Goal: Task Accomplishment & Management: Use online tool/utility

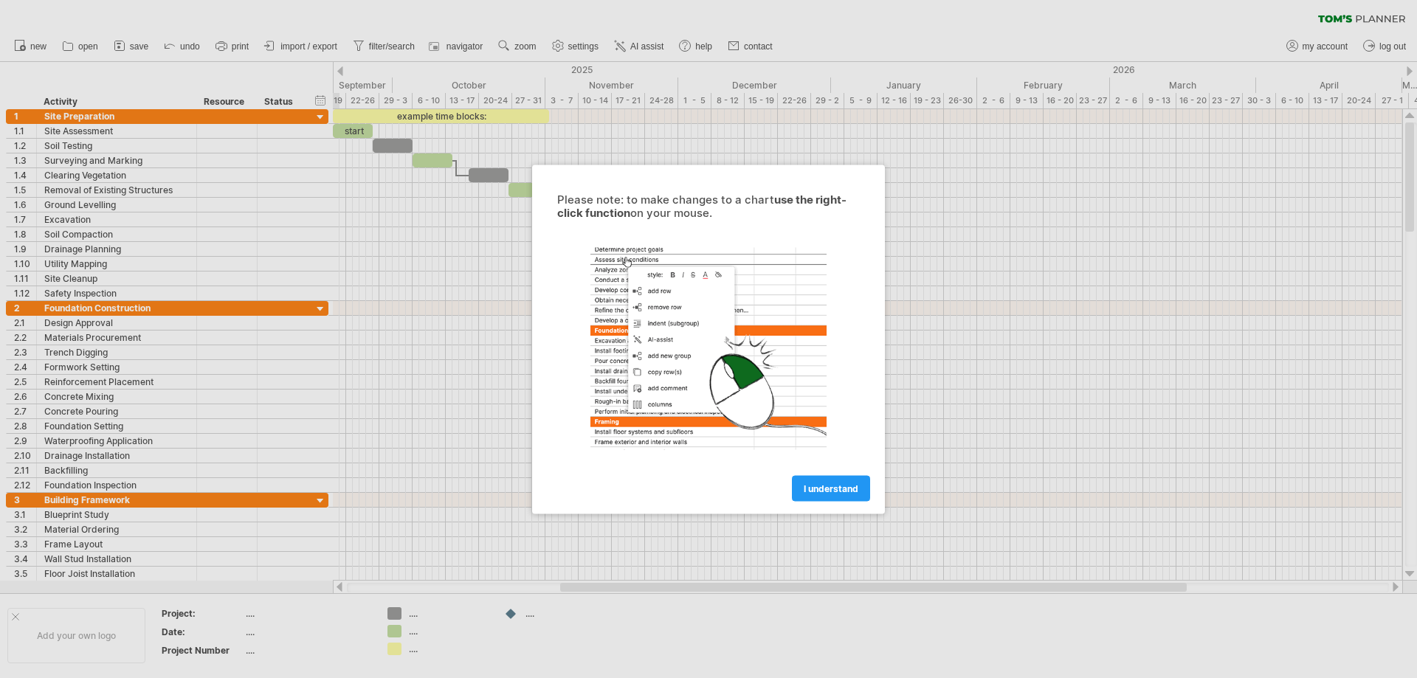
drag, startPoint x: 849, startPoint y: 491, endPoint x: 861, endPoint y: 488, distance: 12.9
click at [849, 491] on span "I understand" at bounding box center [831, 488] width 55 height 11
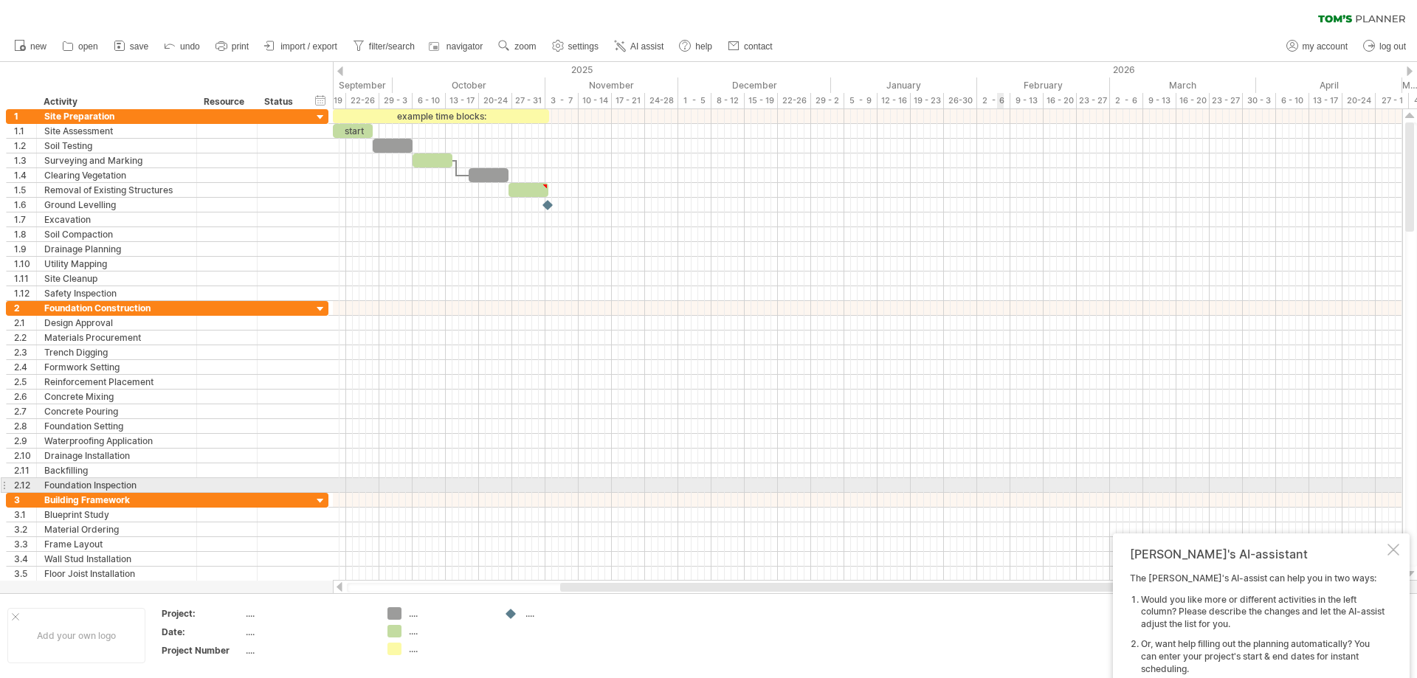
click at [1000, 485] on div at bounding box center [867, 485] width 1069 height 15
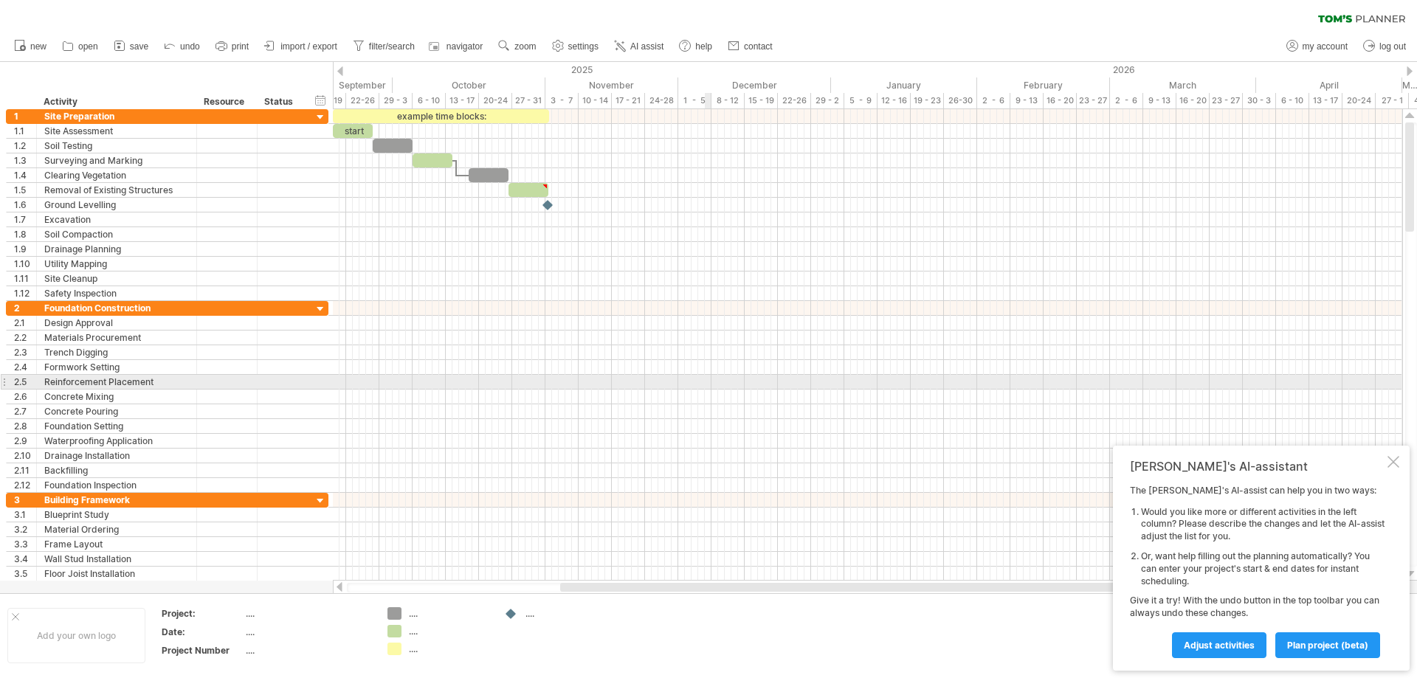
drag, startPoint x: 708, startPoint y: 380, endPoint x: 720, endPoint y: 379, distance: 12.6
click at [709, 380] on div at bounding box center [867, 382] width 1069 height 15
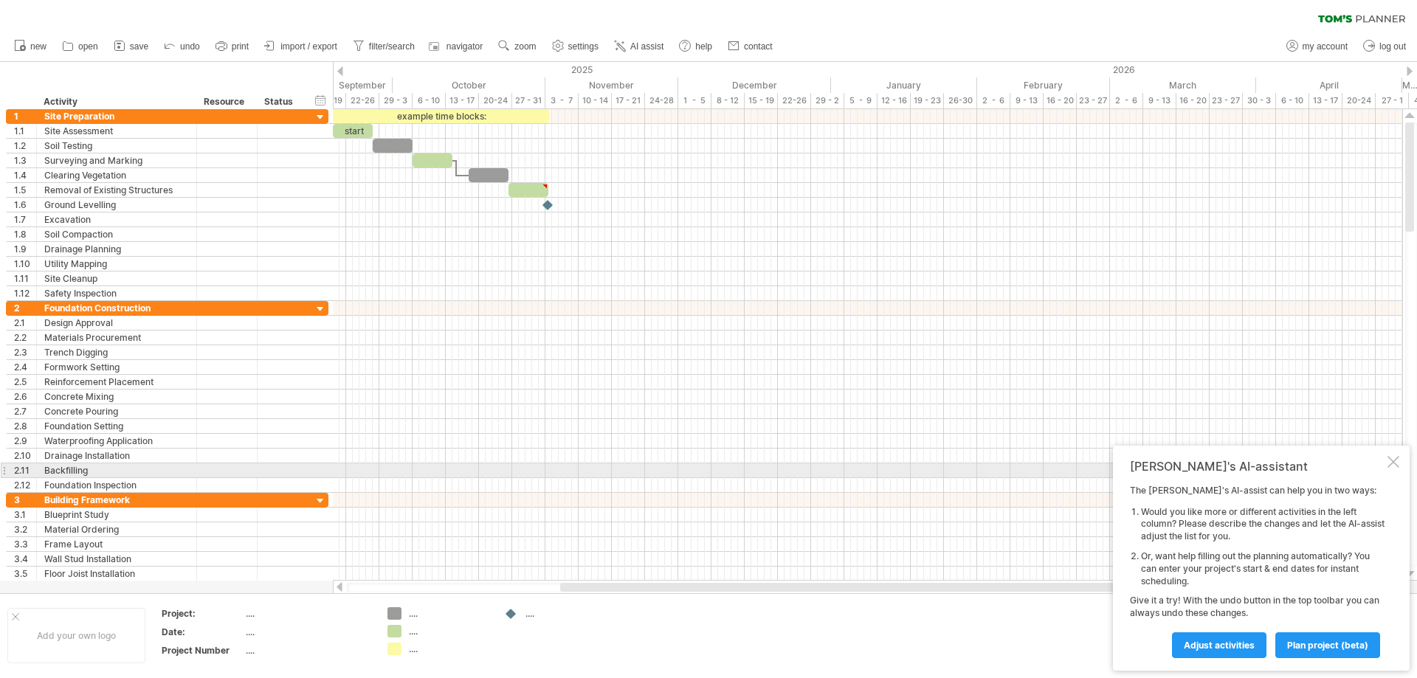
click at [1391, 464] on div at bounding box center [1394, 462] width 12 height 12
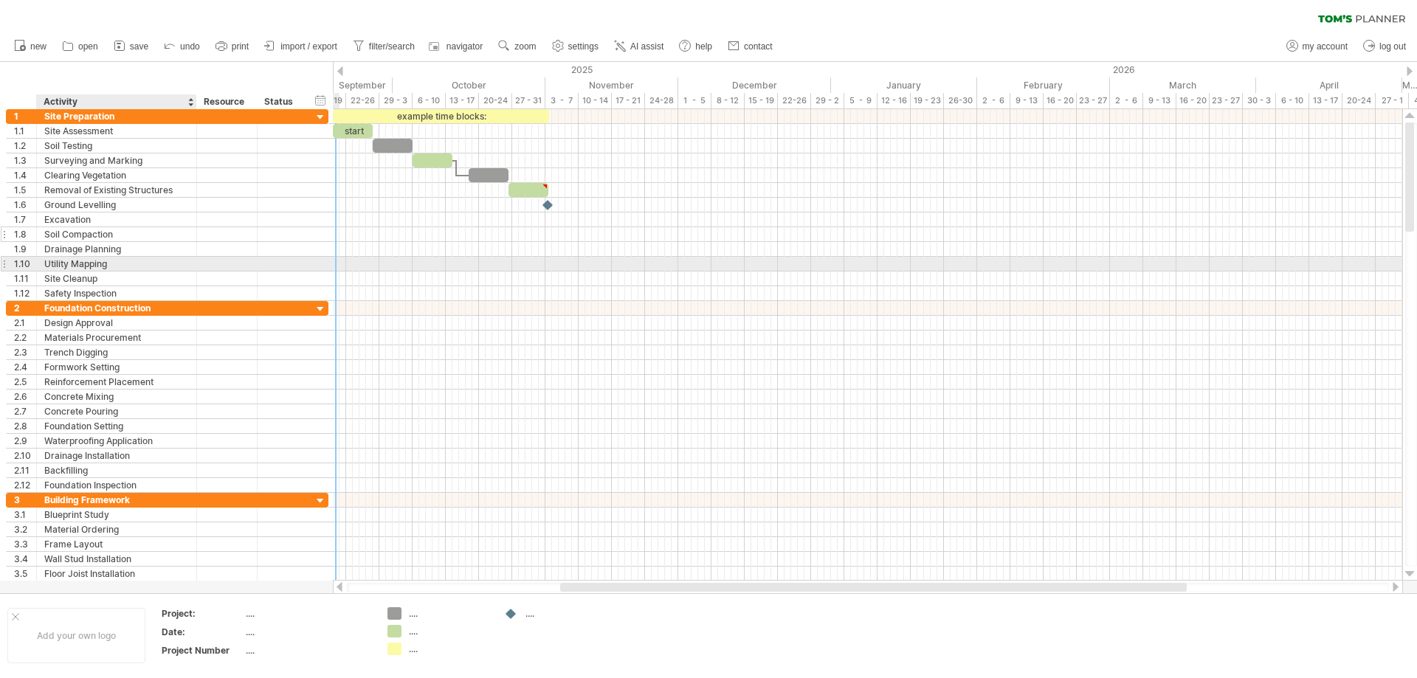
click at [159, 240] on div "**********" at bounding box center [167, 205] width 323 height 192
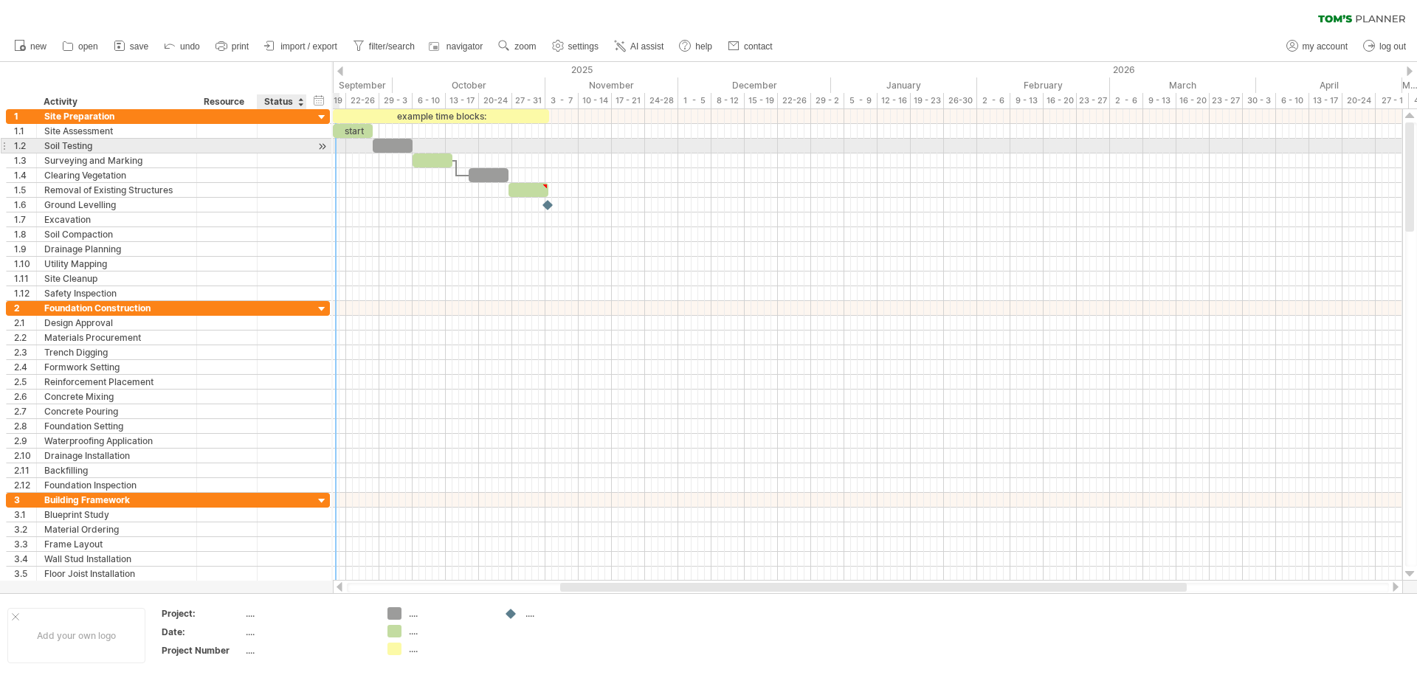
click at [306, 144] on div at bounding box center [304, 146] width 7 height 15
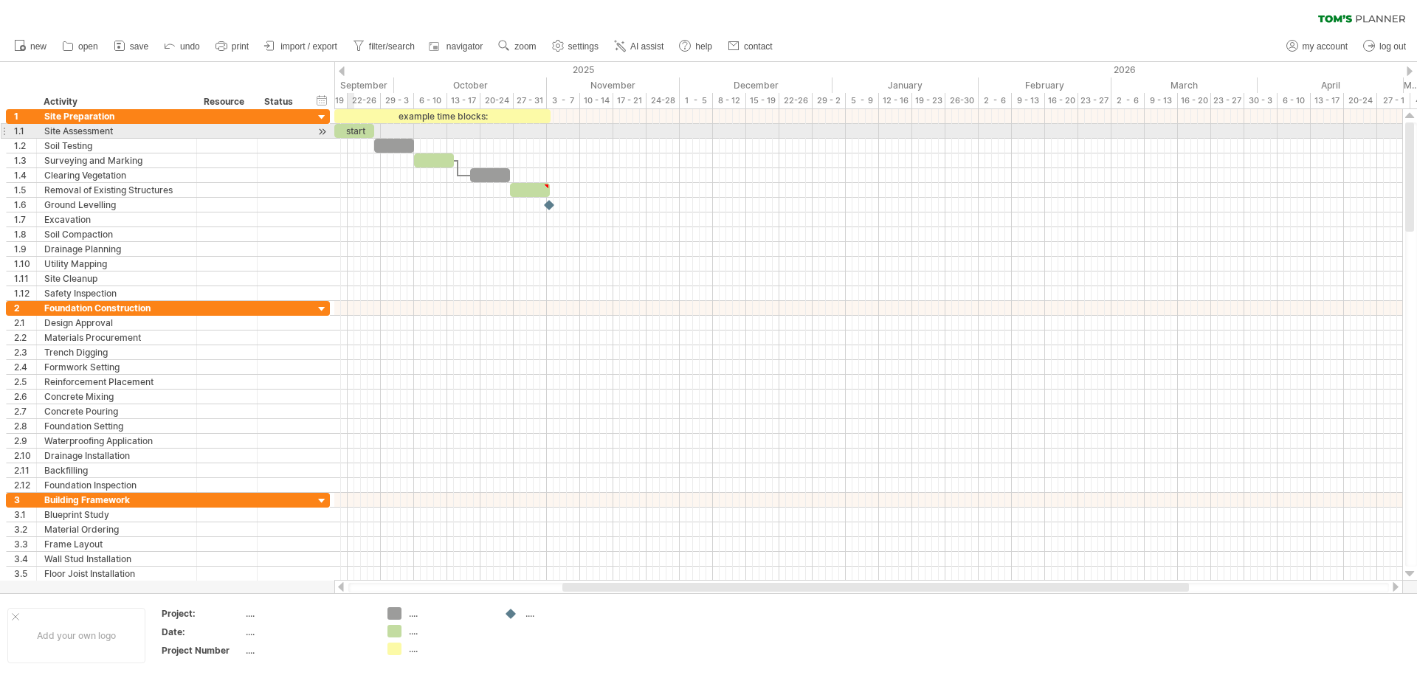
click at [363, 131] on div "start" at bounding box center [354, 131] width 40 height 14
drag, startPoint x: 334, startPoint y: 134, endPoint x: 300, endPoint y: 134, distance: 33.2
click at [300, 134] on div "**********" at bounding box center [168, 130] width 324 height 15
click at [341, 73] on div "Trying to reach [DOMAIN_NAME] Connected again... 0% clear filter new 1" at bounding box center [708, 339] width 1417 height 678
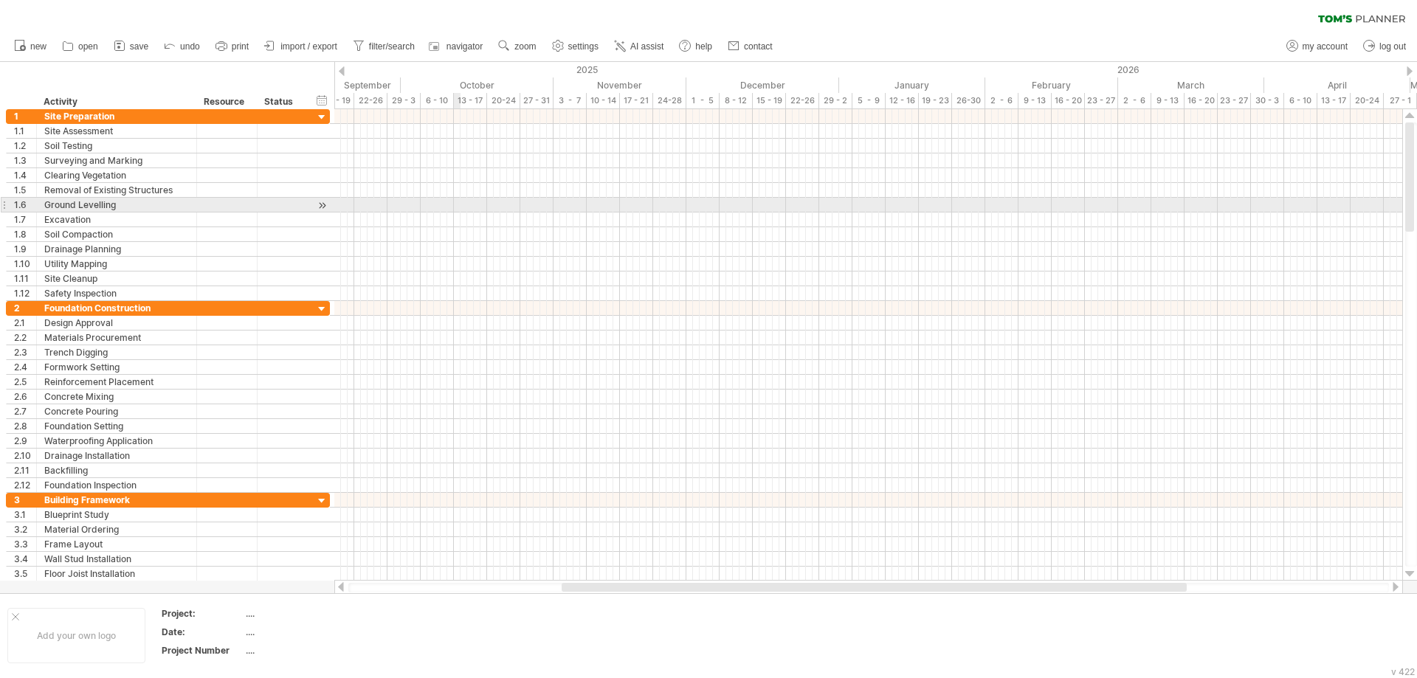
click at [455, 200] on div at bounding box center [868, 205] width 1068 height 15
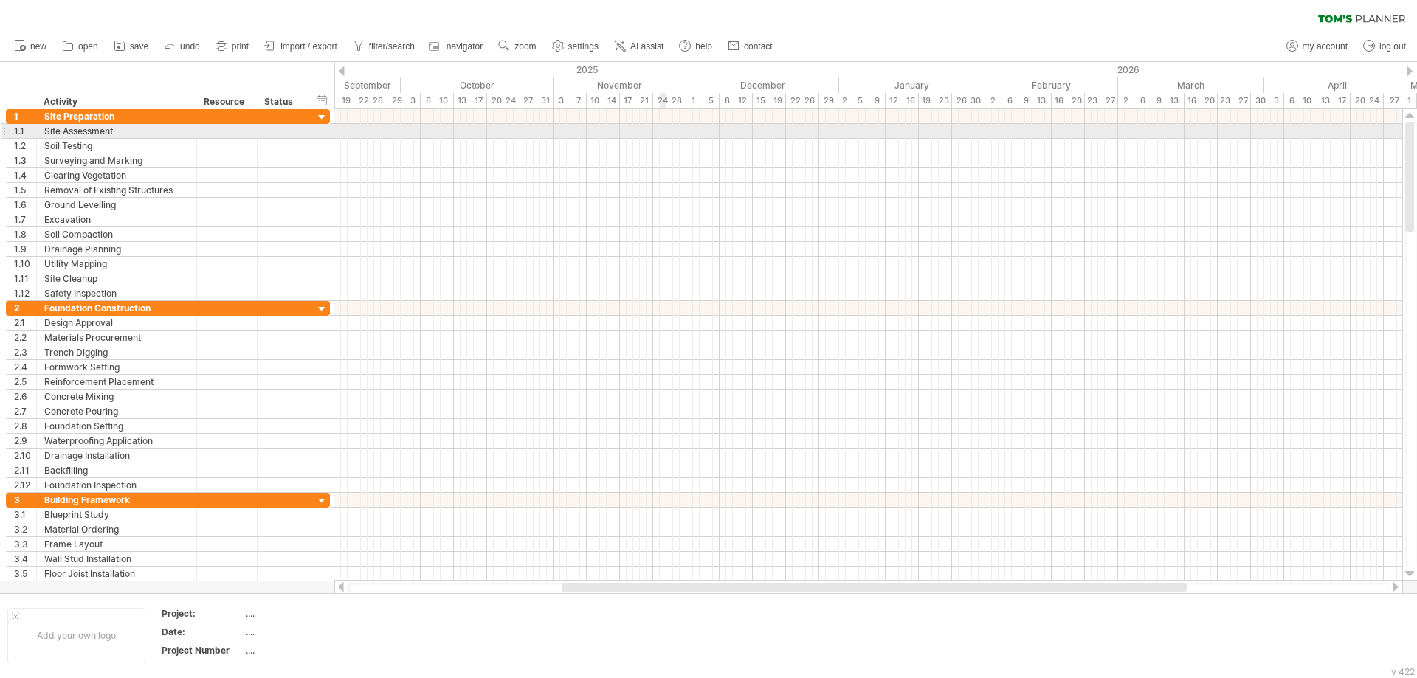
click at [666, 126] on div at bounding box center [868, 131] width 1068 height 15
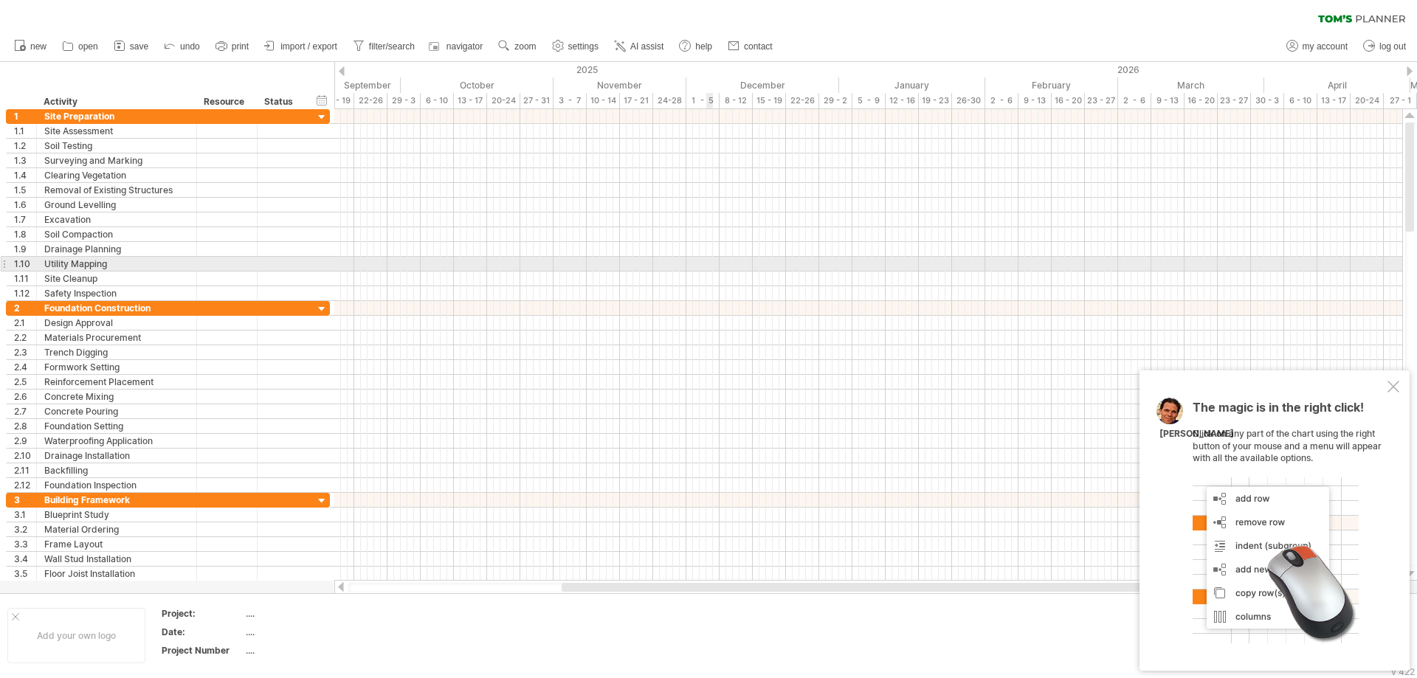
click at [710, 258] on div at bounding box center [868, 264] width 1068 height 15
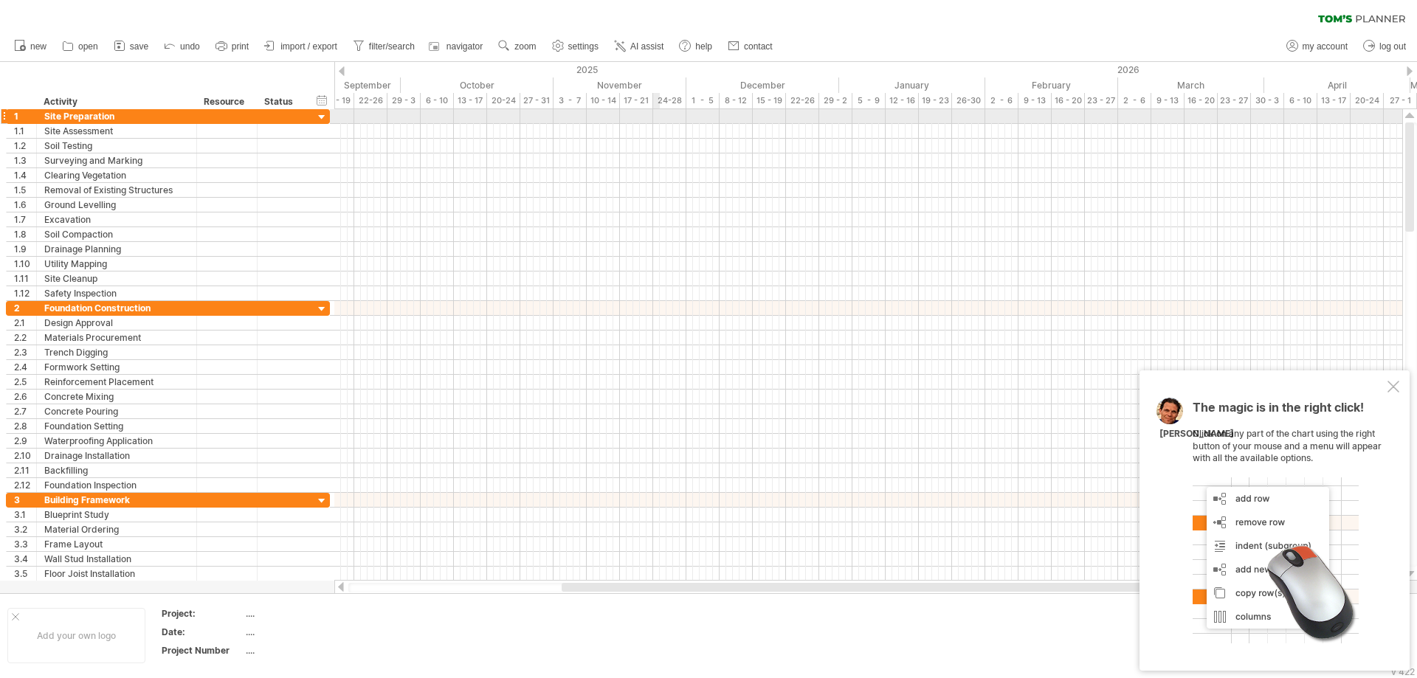
click at [659, 115] on div at bounding box center [868, 116] width 1068 height 15
click at [655, 131] on div at bounding box center [868, 131] width 1068 height 15
click at [661, 132] on div at bounding box center [868, 131] width 1068 height 15
click at [655, 129] on div at bounding box center [868, 131] width 1068 height 15
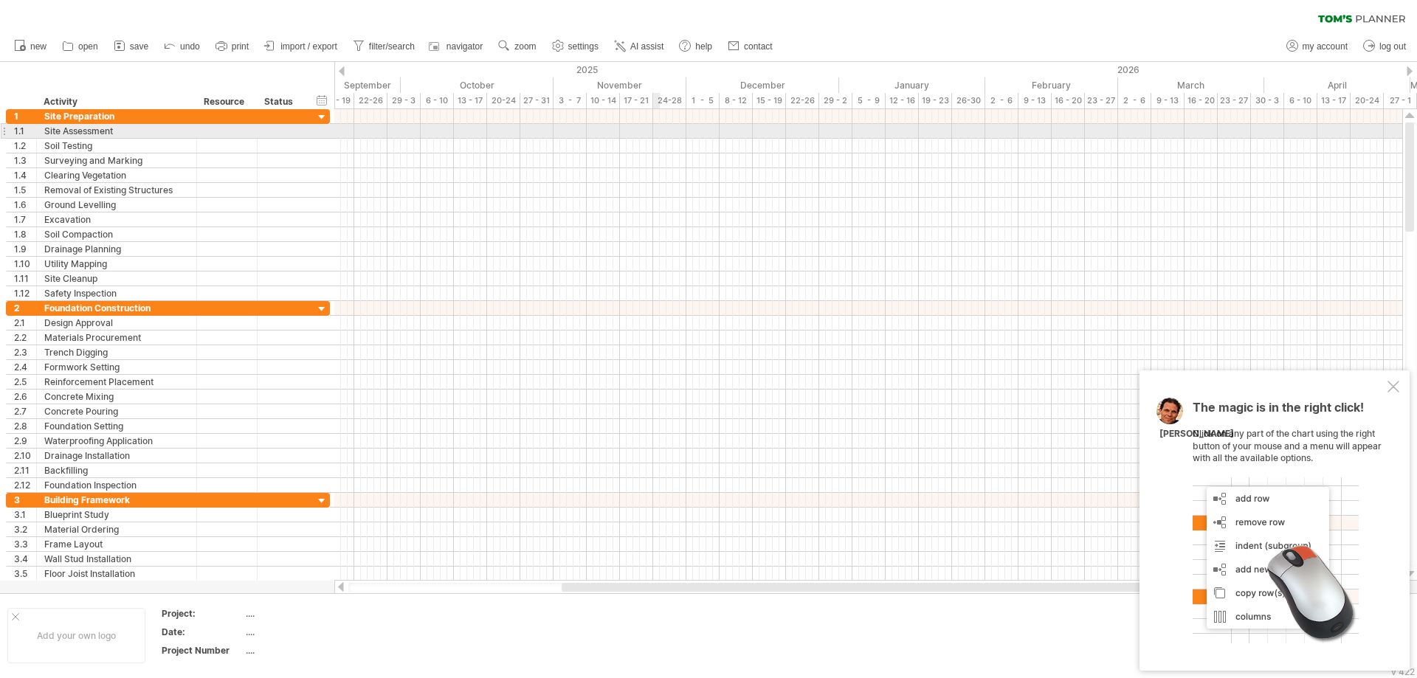
click at [655, 129] on div at bounding box center [868, 131] width 1068 height 15
drag, startPoint x: 655, startPoint y: 129, endPoint x: 682, endPoint y: 134, distance: 27.8
click at [682, 134] on div at bounding box center [868, 131] width 1068 height 15
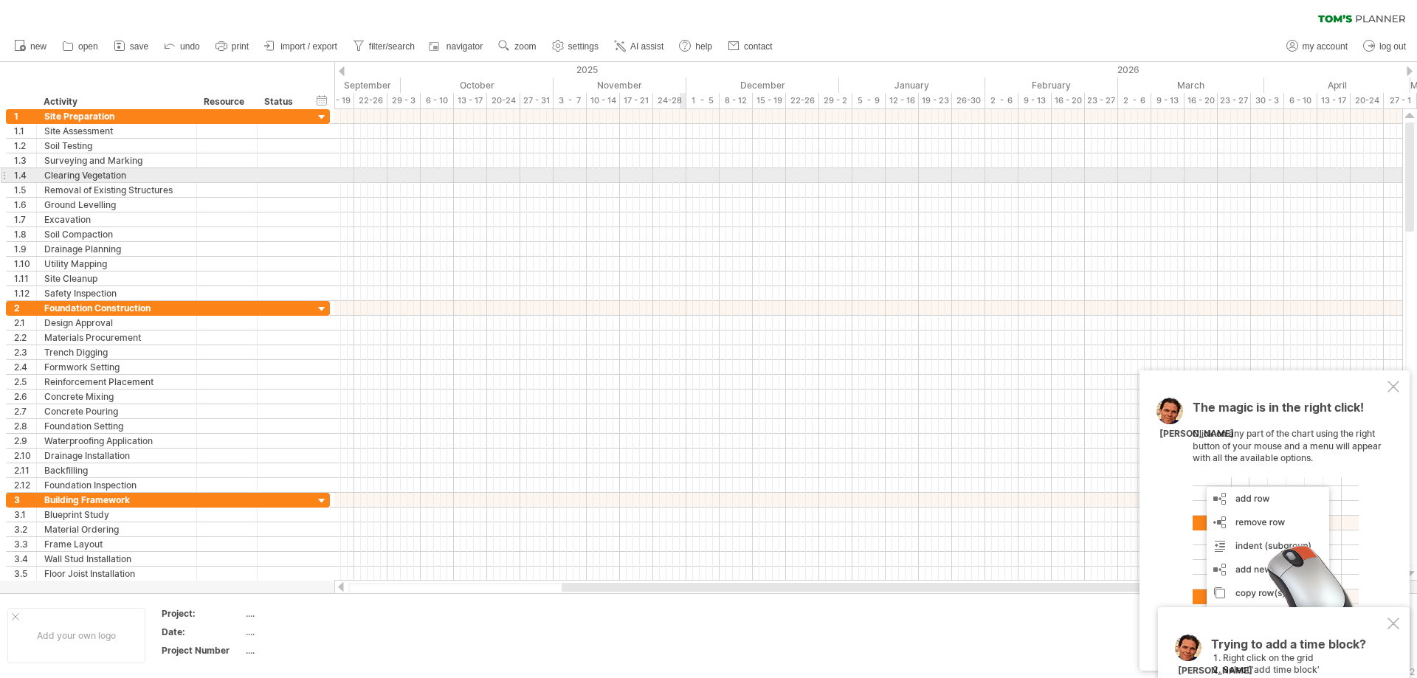
click at [677, 173] on div at bounding box center [868, 175] width 1068 height 15
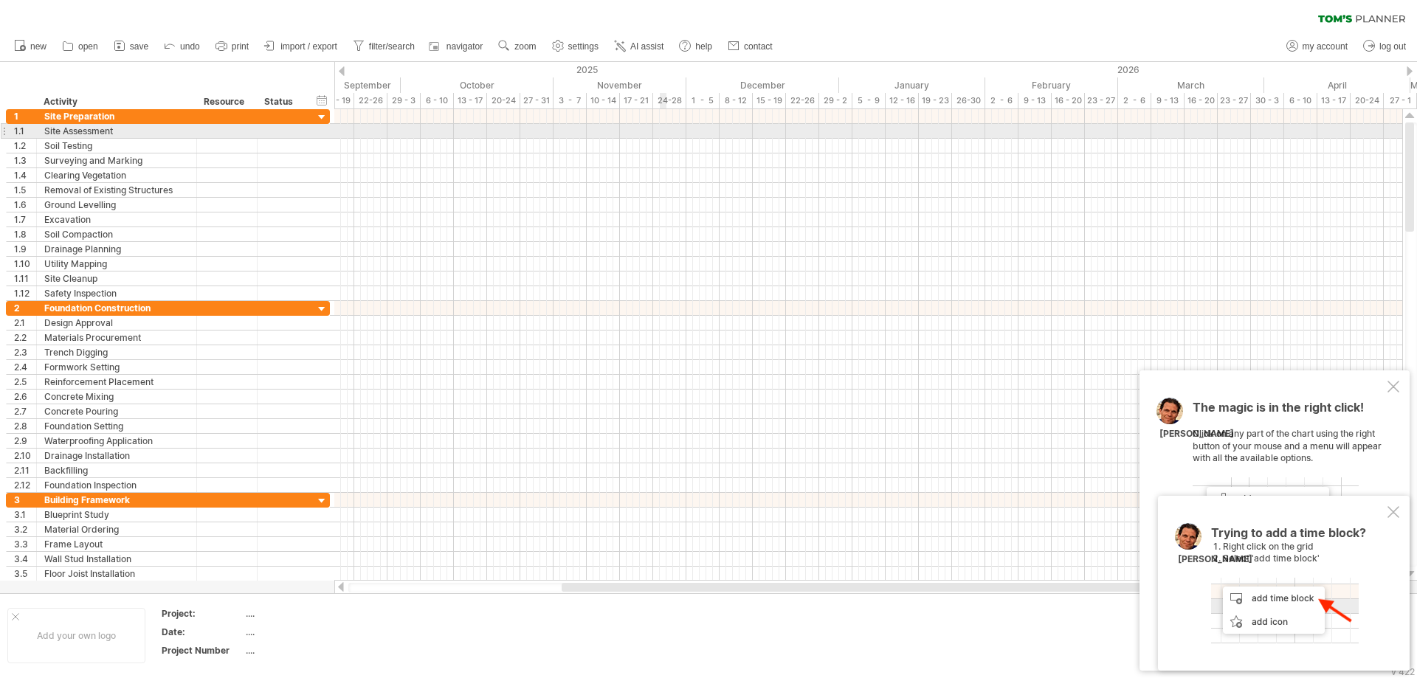
click at [663, 135] on div at bounding box center [868, 131] width 1068 height 15
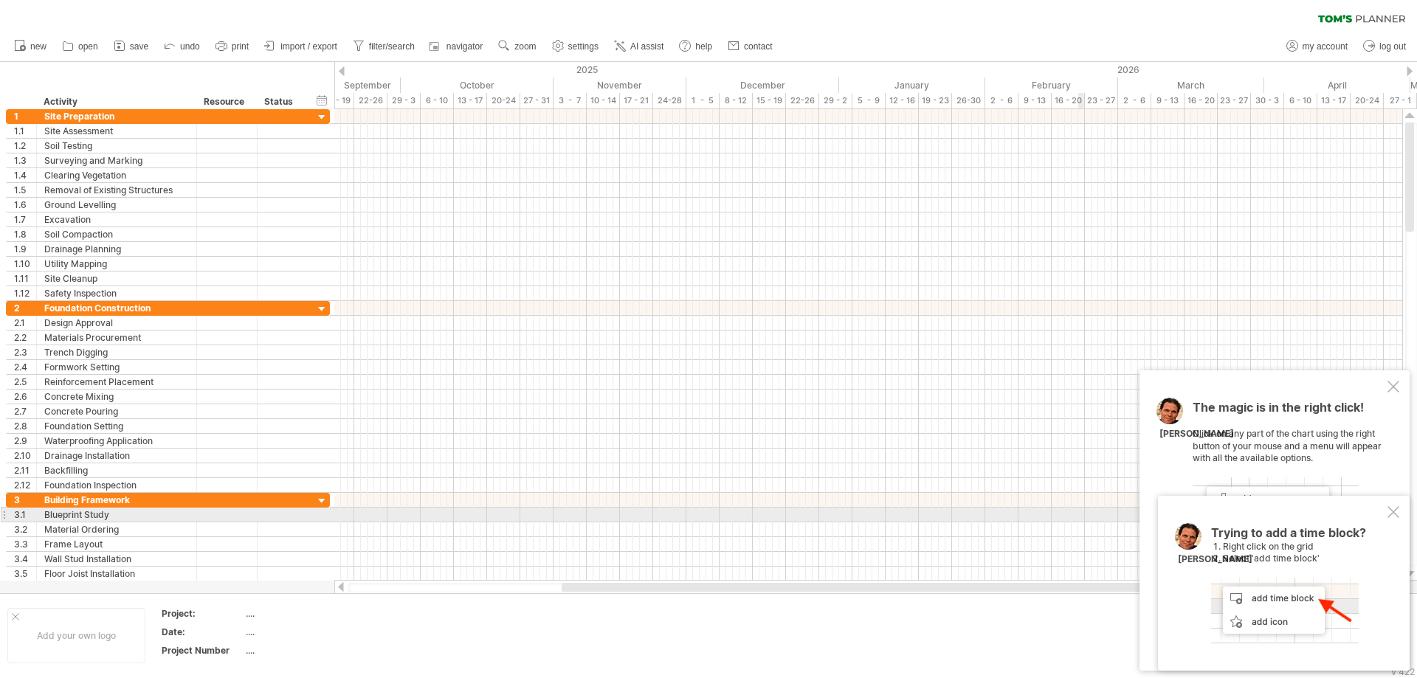
click at [1393, 511] on div at bounding box center [1394, 512] width 12 height 12
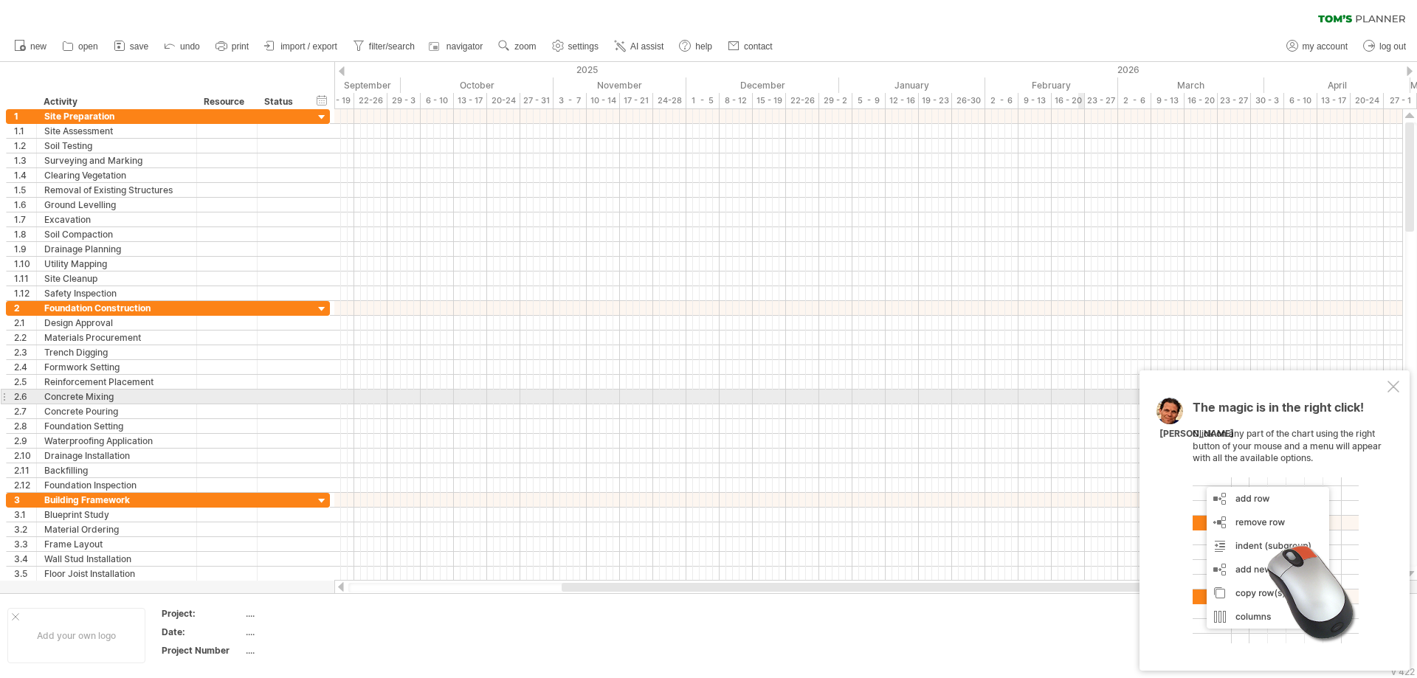
click at [1380, 393] on div "The magic is in the right click! Click on any part of the chart using the right…" at bounding box center [1275, 521] width 270 height 300
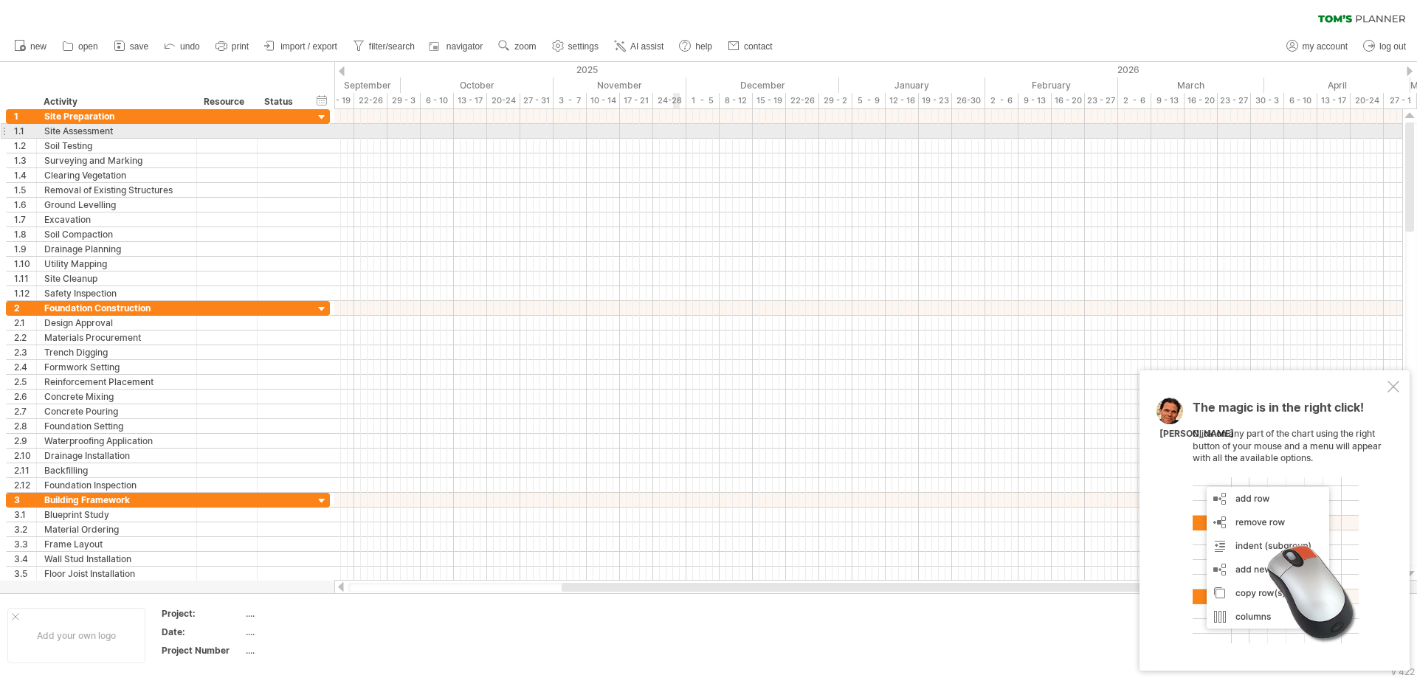
click at [679, 130] on div at bounding box center [868, 131] width 1068 height 15
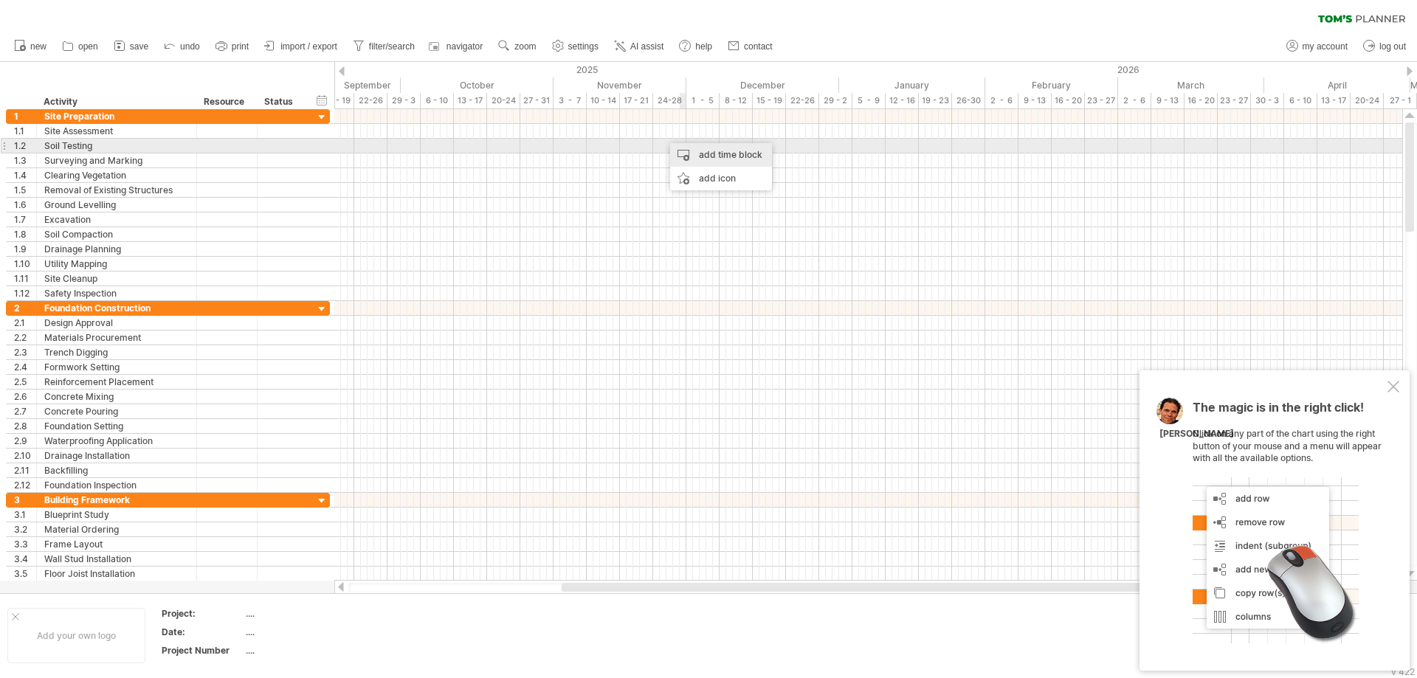
click at [703, 154] on div "add time block" at bounding box center [721, 155] width 102 height 24
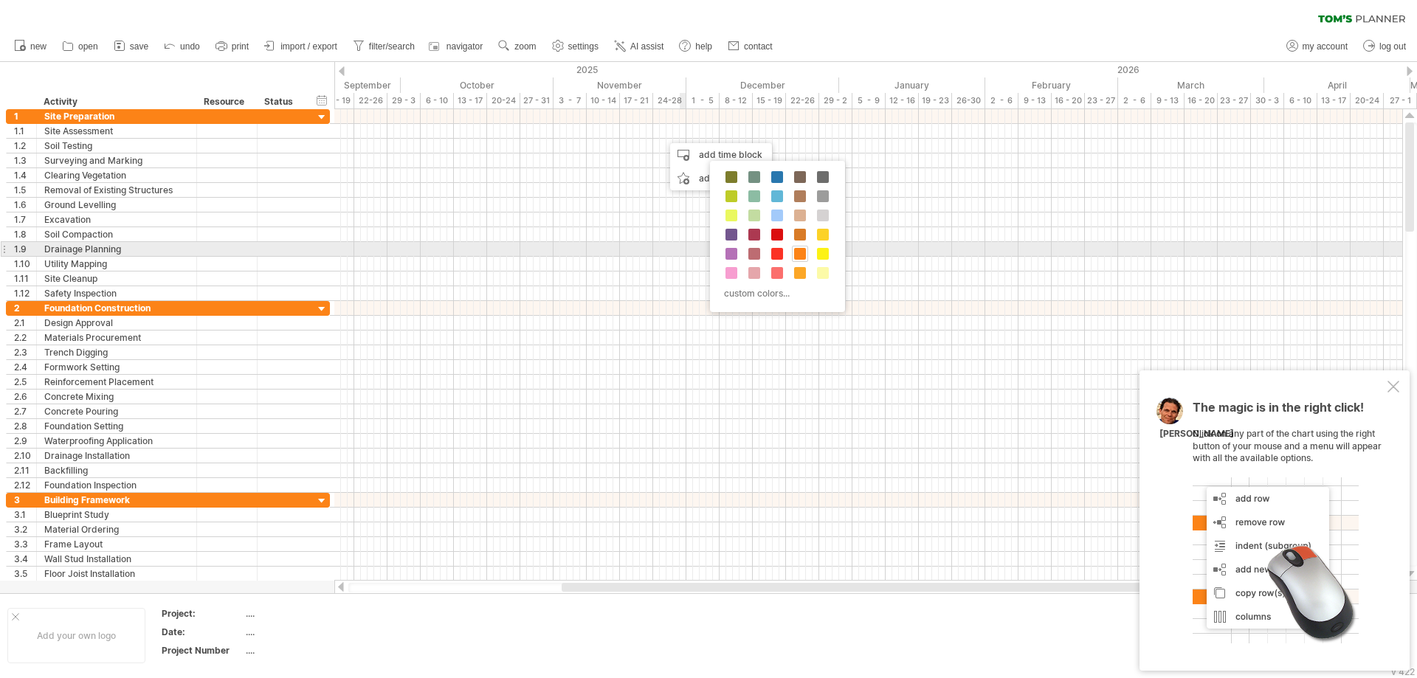
click at [793, 252] on div at bounding box center [800, 254] width 16 height 16
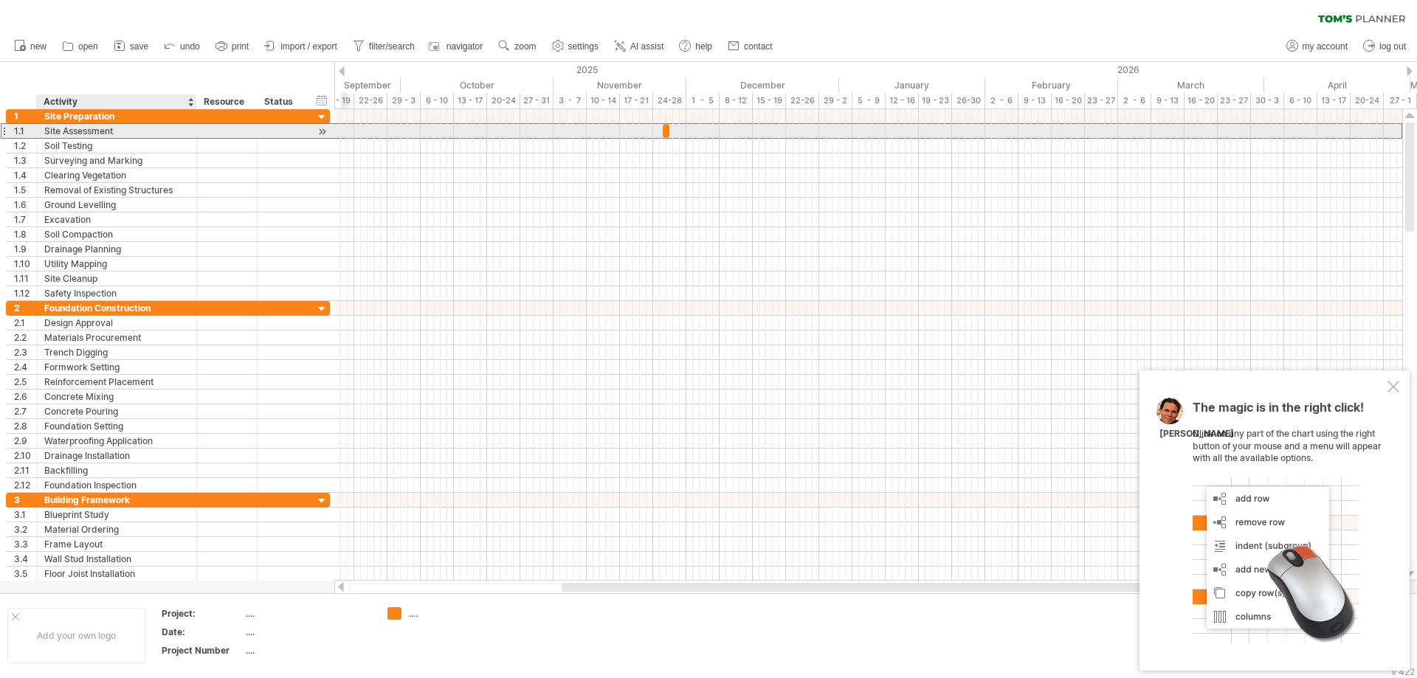
click at [90, 131] on div "Site Assessment" at bounding box center [116, 131] width 145 height 14
click at [664, 129] on span at bounding box center [663, 131] width 6 height 14
click at [664, 135] on span at bounding box center [664, 131] width 6 height 14
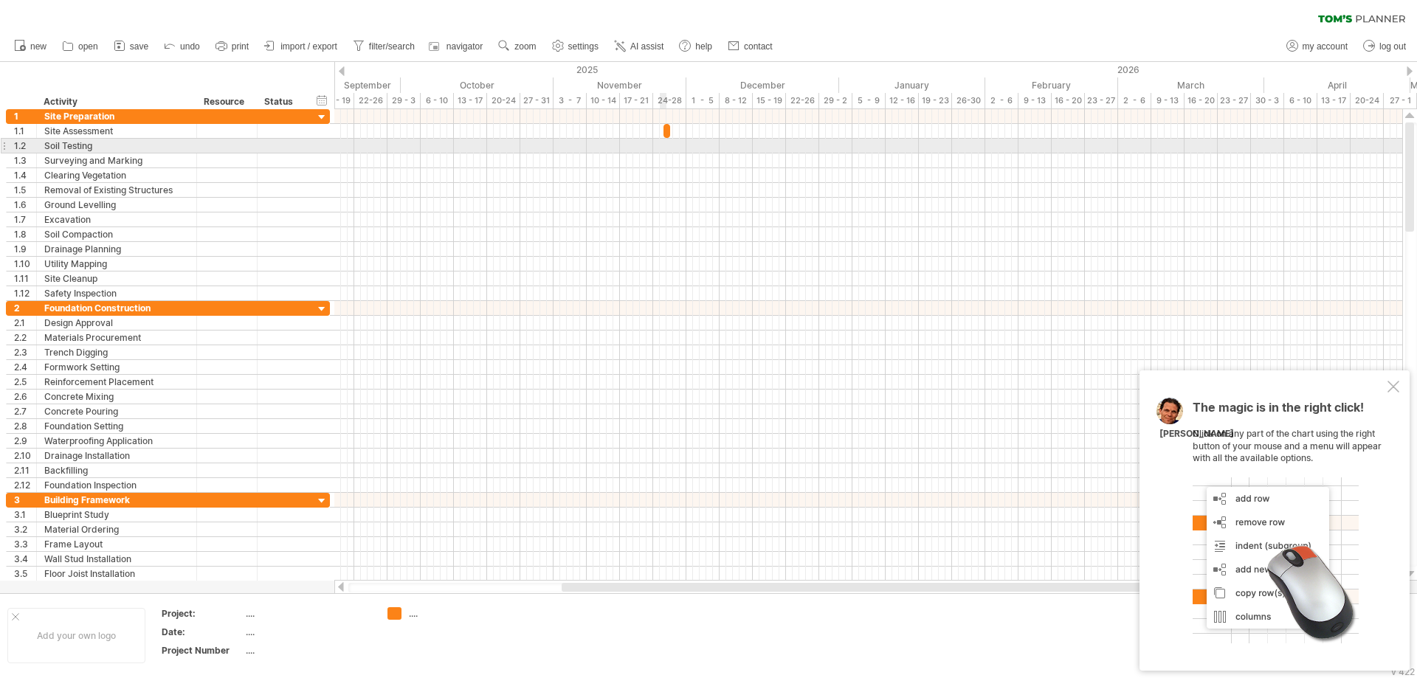
click at [666, 145] on div at bounding box center [868, 146] width 1068 height 15
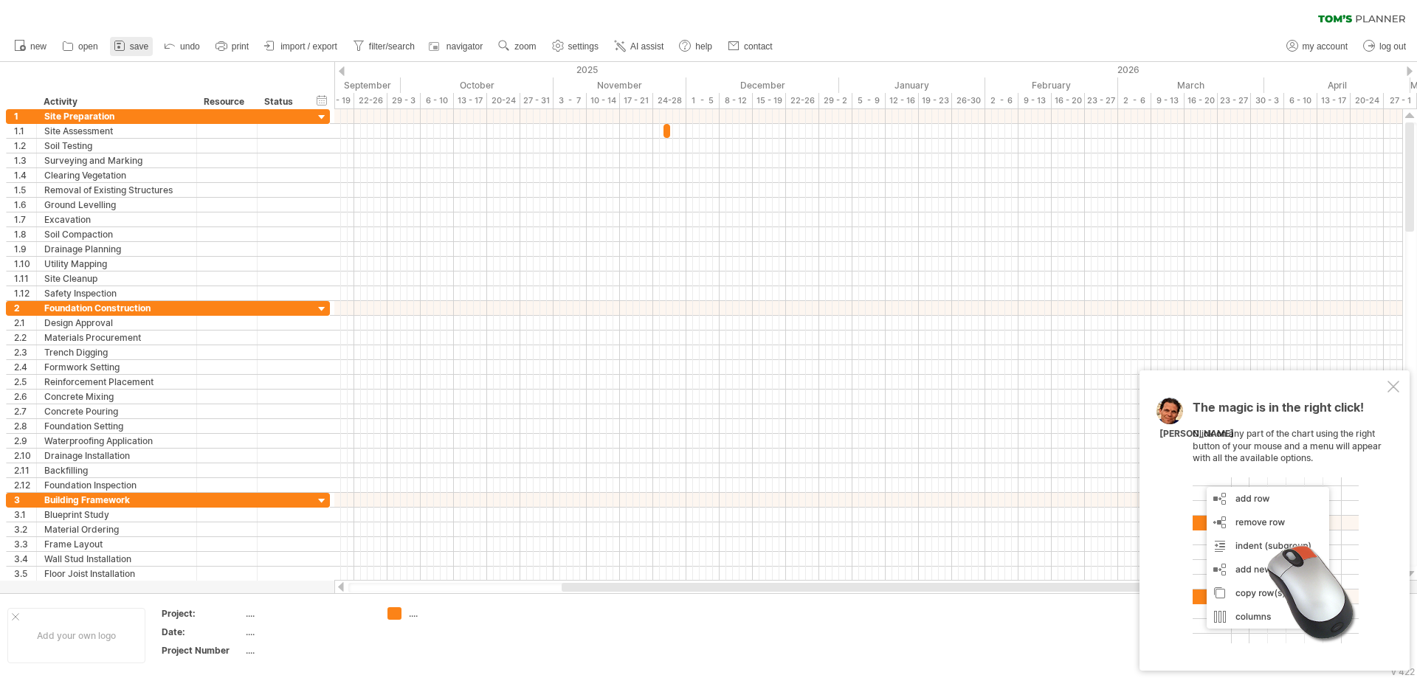
click at [148, 49] on span "save" at bounding box center [139, 46] width 18 height 10
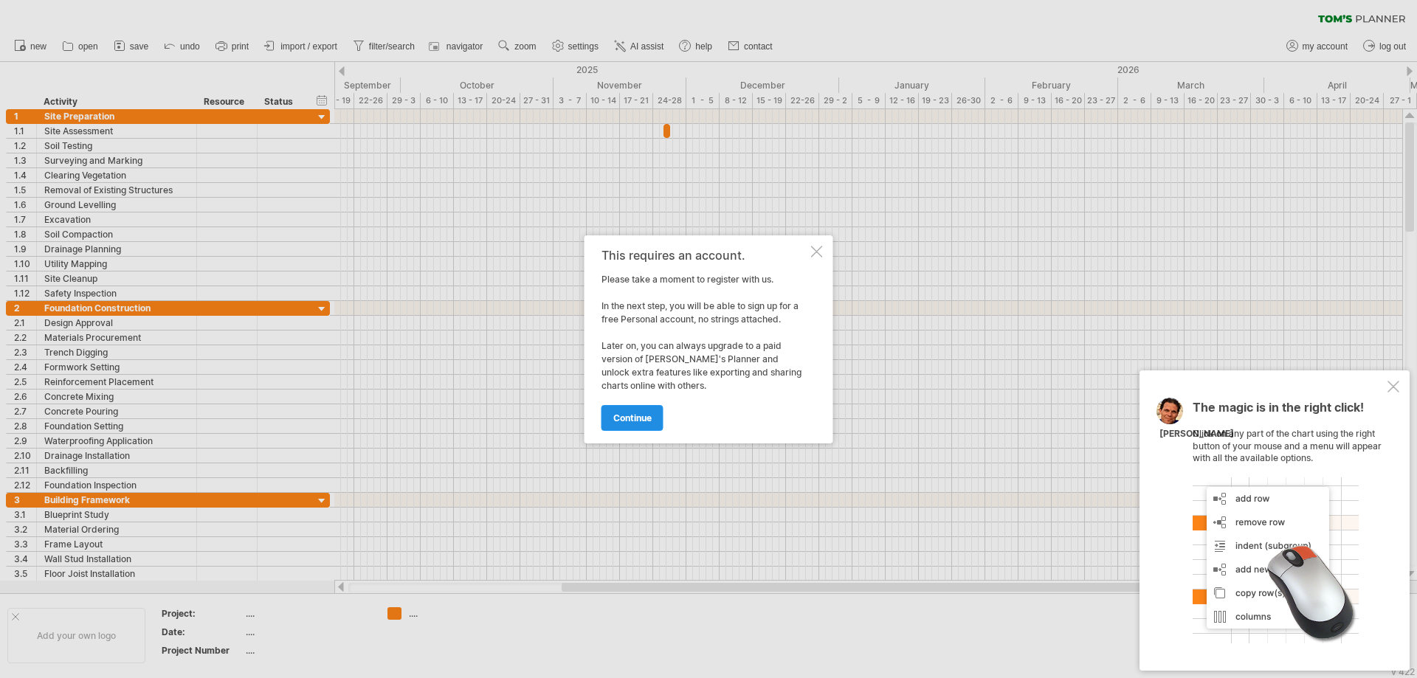
click at [634, 424] on link "continue" at bounding box center [633, 418] width 62 height 26
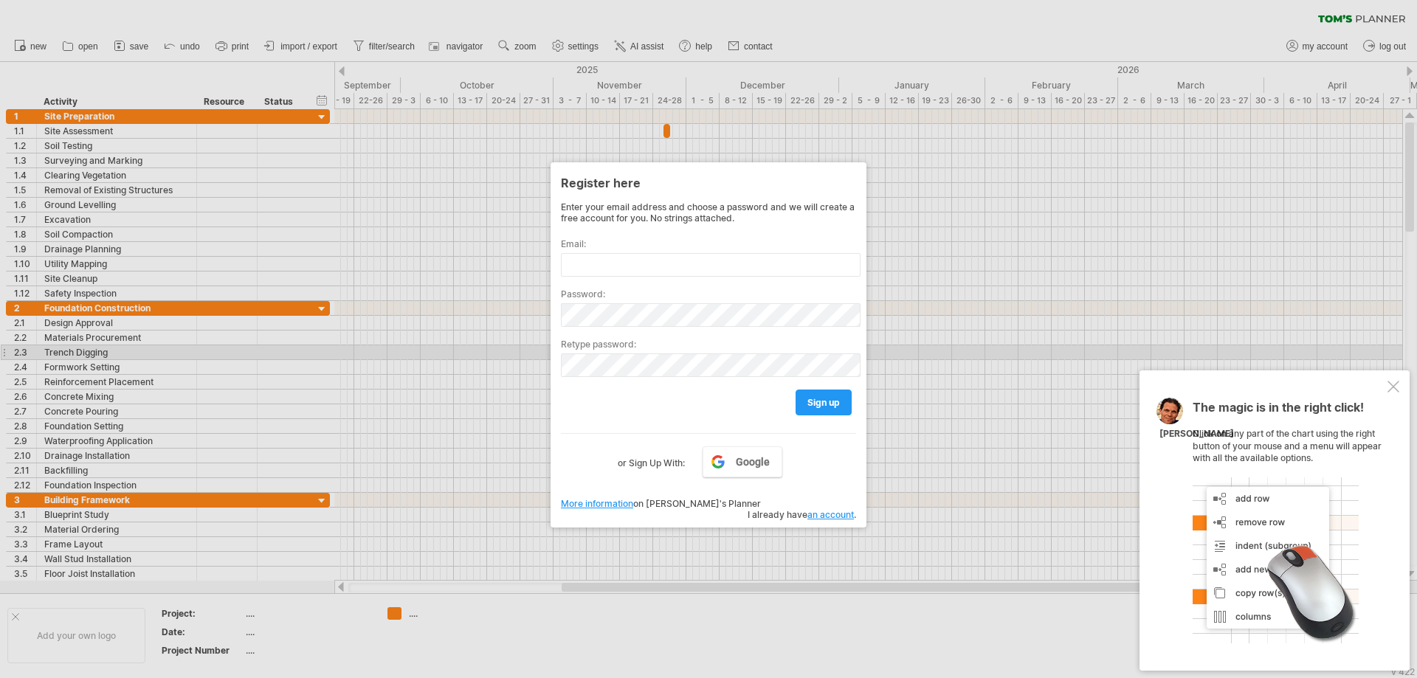
drag, startPoint x: 699, startPoint y: 345, endPoint x: 712, endPoint y: 328, distance: 22.1
click at [701, 345] on label "Retype password:" at bounding box center [708, 344] width 295 height 11
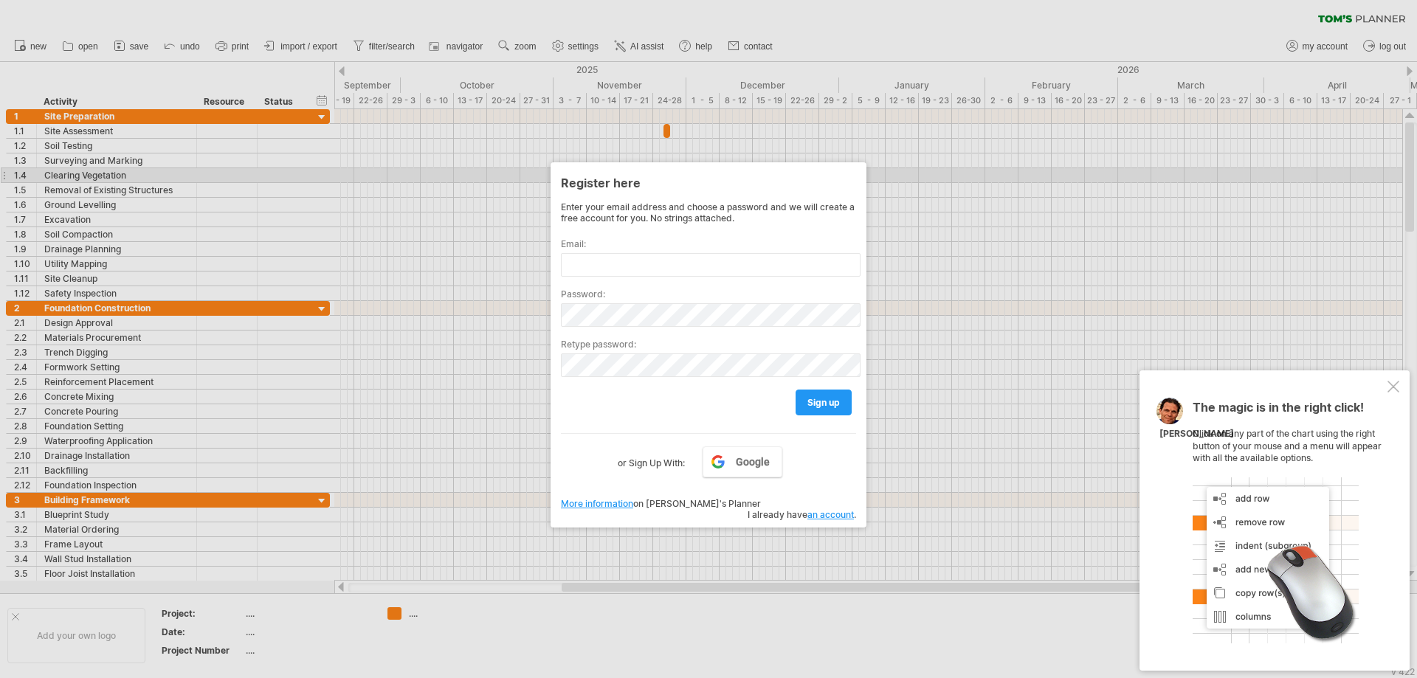
click at [863, 171] on div "Register here Enter your email address and choose a password and we will create…" at bounding box center [709, 344] width 316 height 365
click at [849, 176] on div "Register here" at bounding box center [708, 182] width 295 height 27
